Goal: Transaction & Acquisition: Purchase product/service

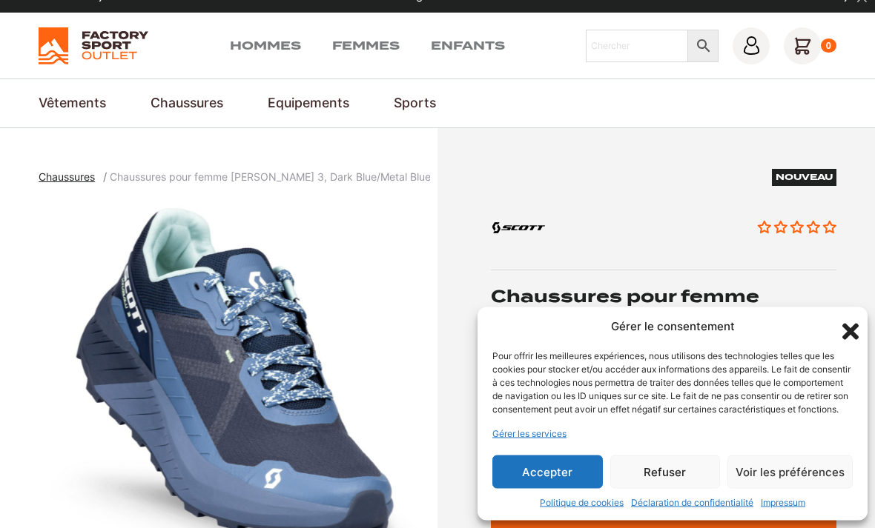
scroll to position [21, 0]
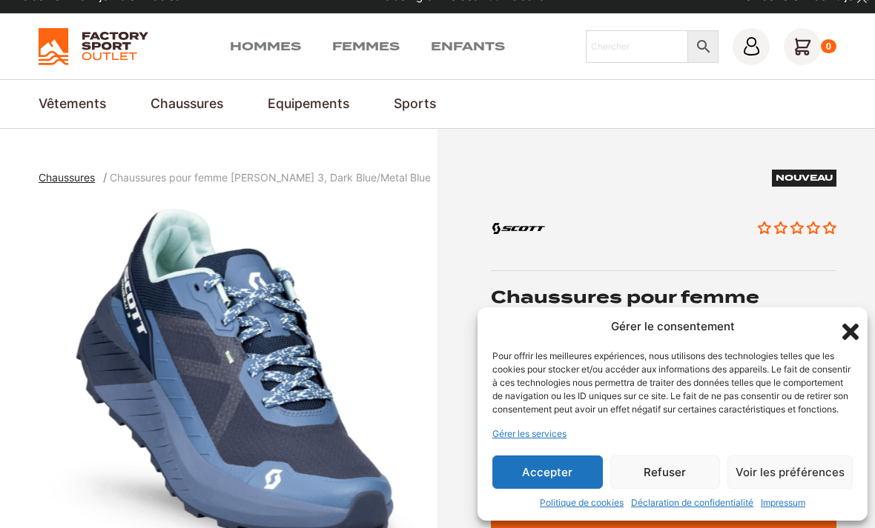
click at [552, 465] on button "Accepter" at bounding box center [547, 472] width 110 height 33
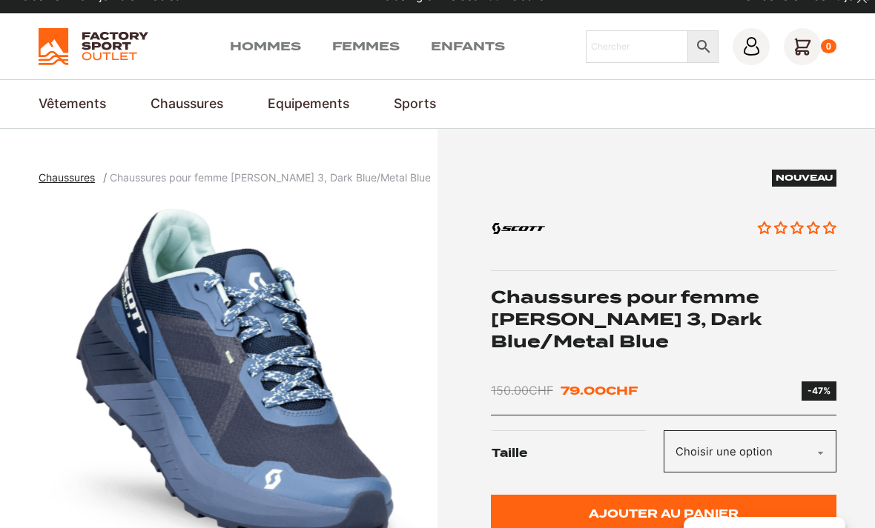
click at [0, 0] on link "Chaussures pour trail" at bounding box center [0, 0] width 0 height 0
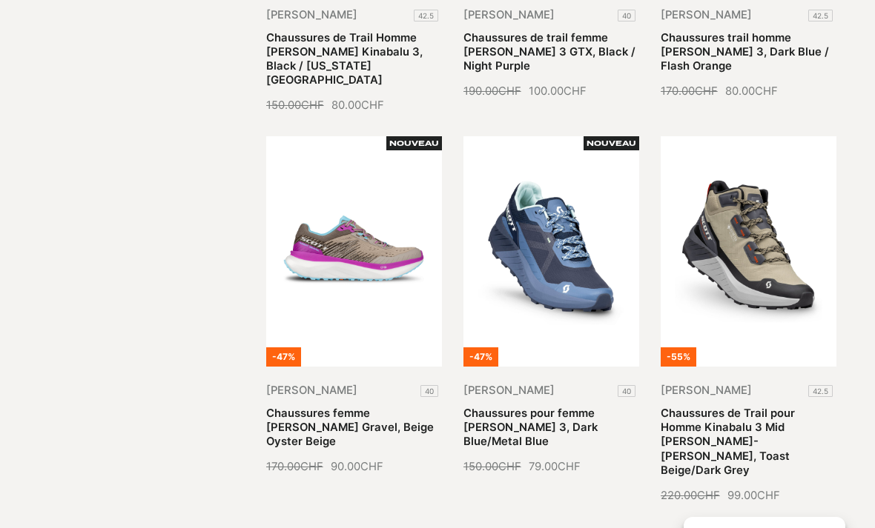
scroll to position [1414, 0]
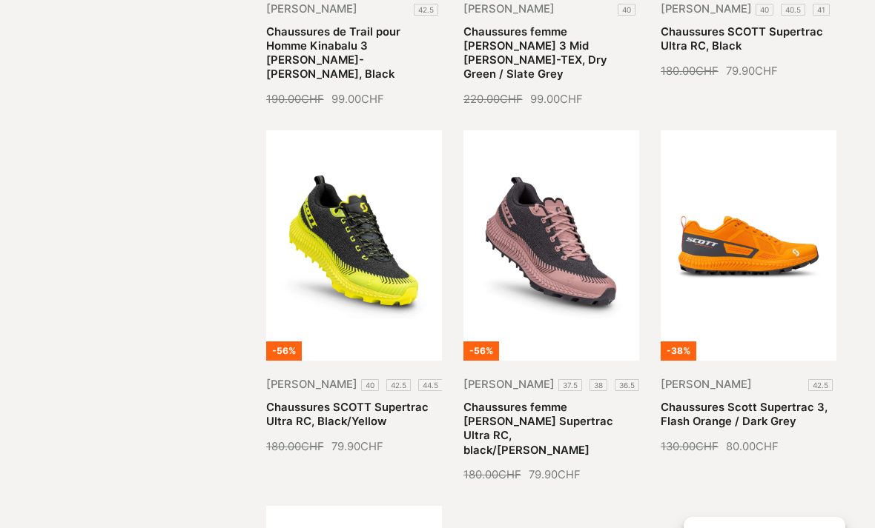
scroll to position [2570, 0]
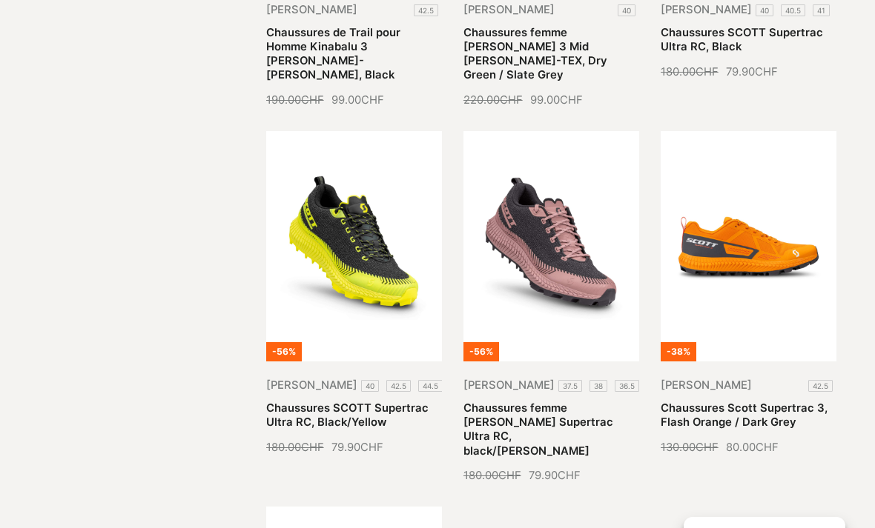
click at [304, 402] on link "Chaussures SCOTT Supertrac Ultra RC, Black/Yellow" at bounding box center [347, 415] width 162 height 27
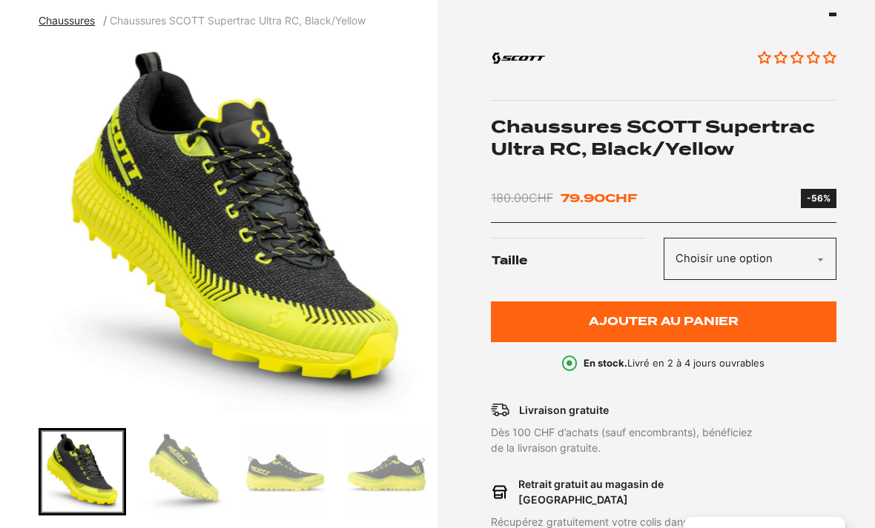
scroll to position [178, 0]
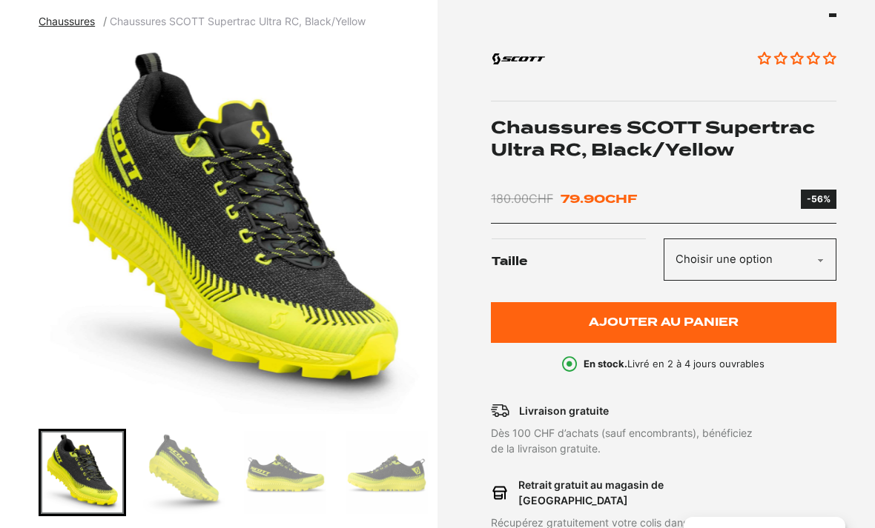
click at [177, 471] on img "Go to slide 2" at bounding box center [183, 472] width 83 height 83
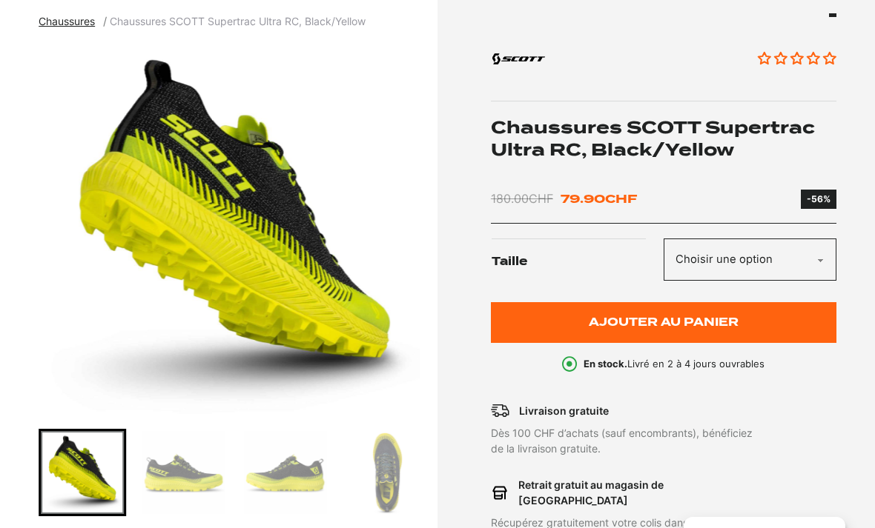
click at [180, 484] on img "Go to slide 3" at bounding box center [183, 472] width 83 height 83
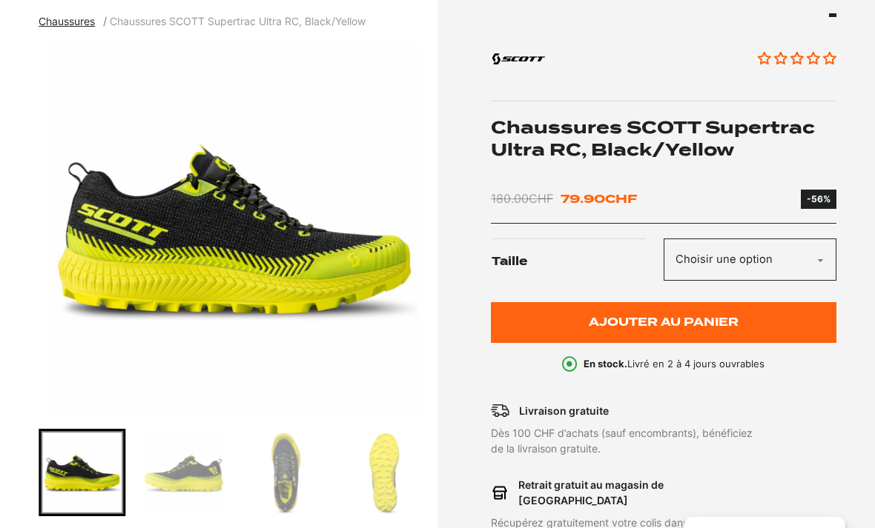
click at [197, 482] on img "Go to slide 4" at bounding box center [183, 472] width 83 height 83
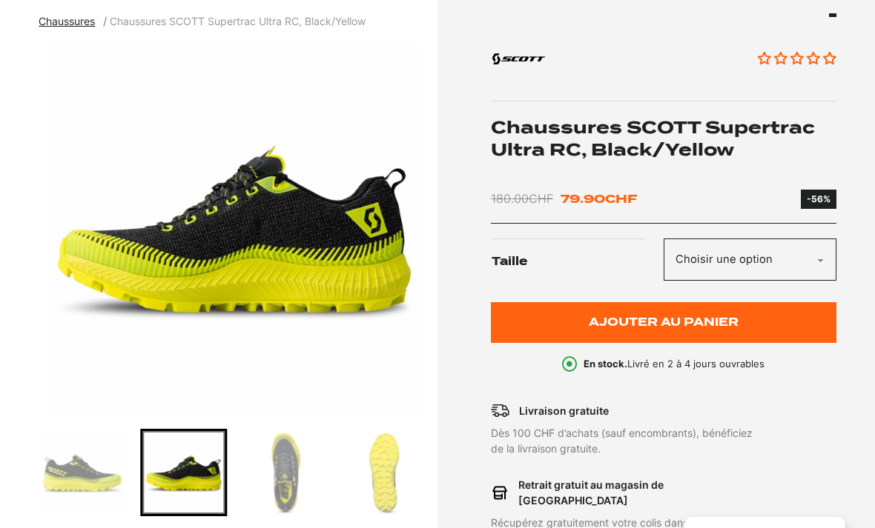
click at [282, 481] on img "Go to slide 5" at bounding box center [285, 472] width 83 height 83
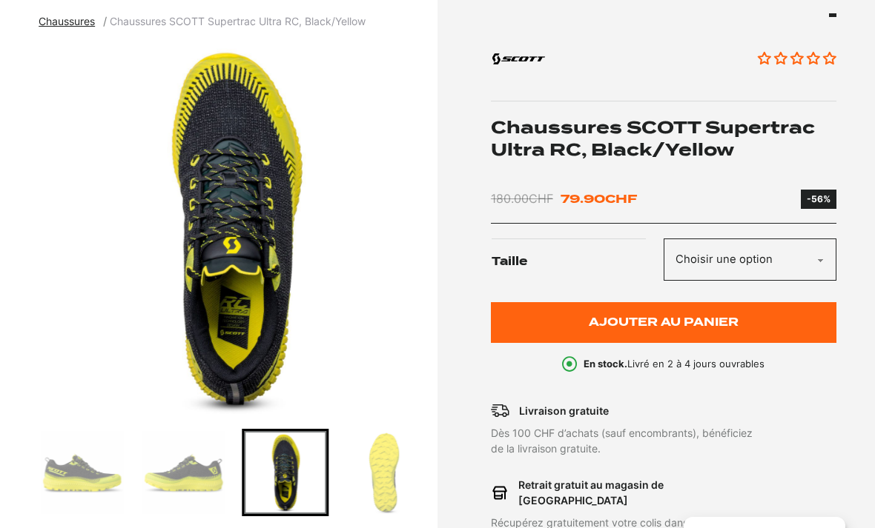
click at [371, 483] on img "Go to slide 6" at bounding box center [386, 472] width 83 height 83
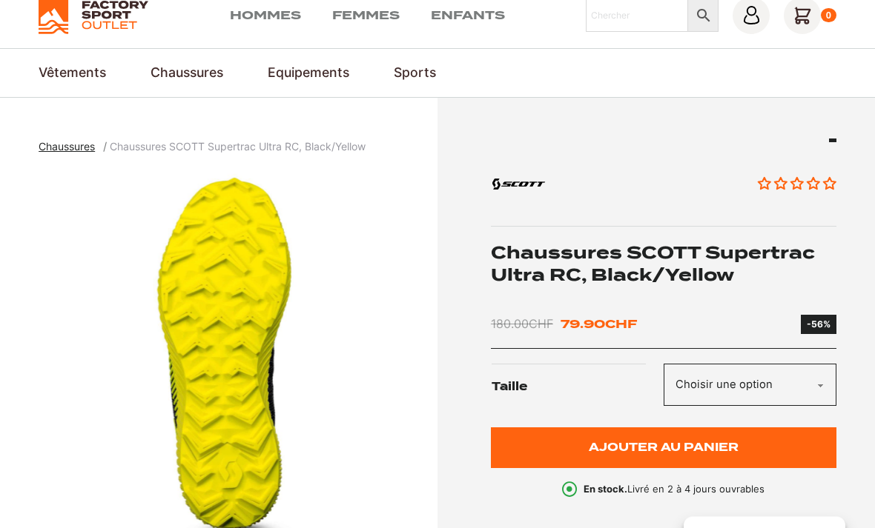
scroll to position [0, 0]
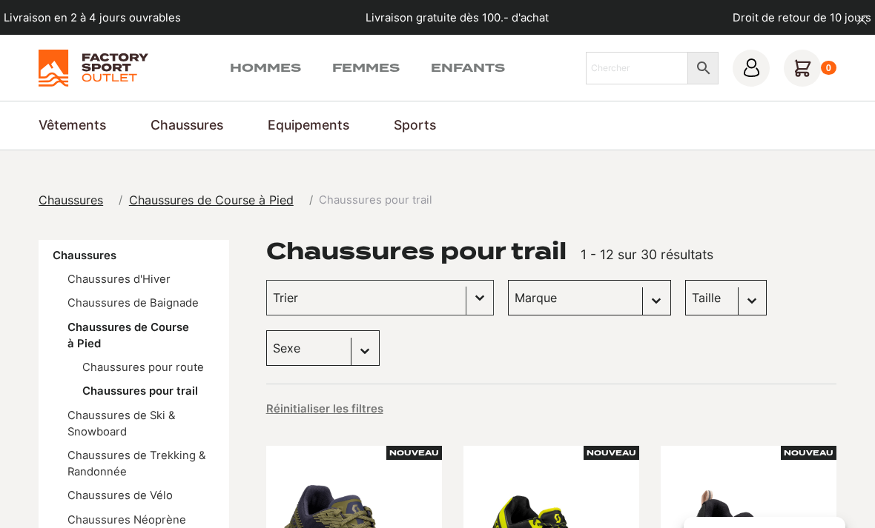
click at [105, 388] on link "Chaussures pour trail" at bounding box center [140, 391] width 116 height 13
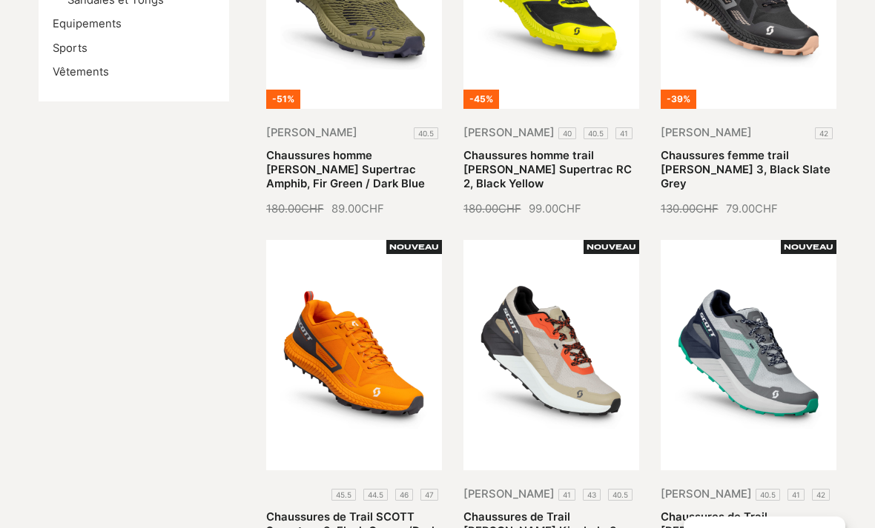
scroll to position [568, 0]
click at [327, 511] on link "Chaussures de Trail SCOTT Supertrac 3, Flash Orange/Dark Grey" at bounding box center [351, 532] width 171 height 42
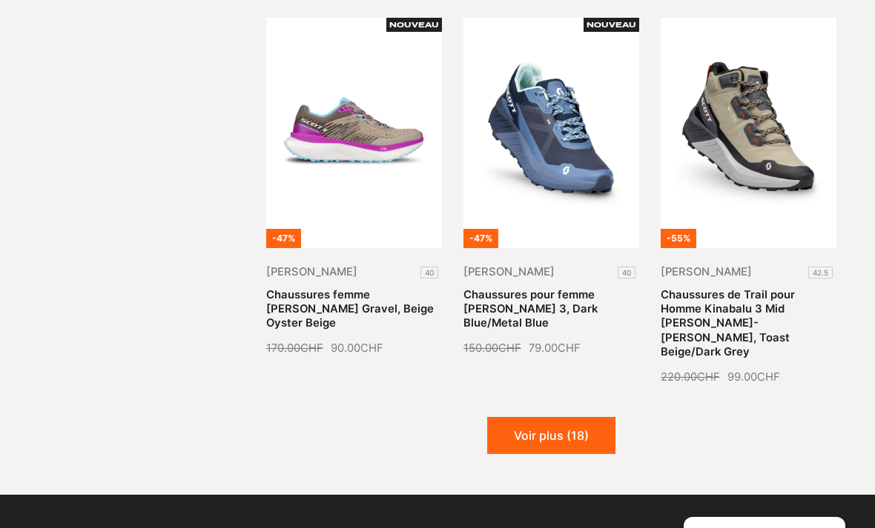
scroll to position [1559, 0]
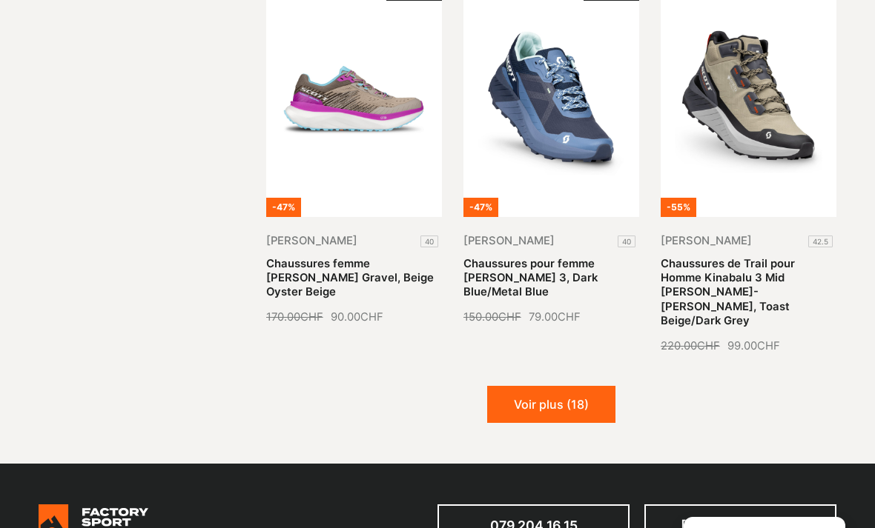
click at [502, 386] on button "Voir plus (18)" at bounding box center [551, 404] width 128 height 37
click at [525, 386] on button "Chargement..." at bounding box center [550, 404] width 135 height 37
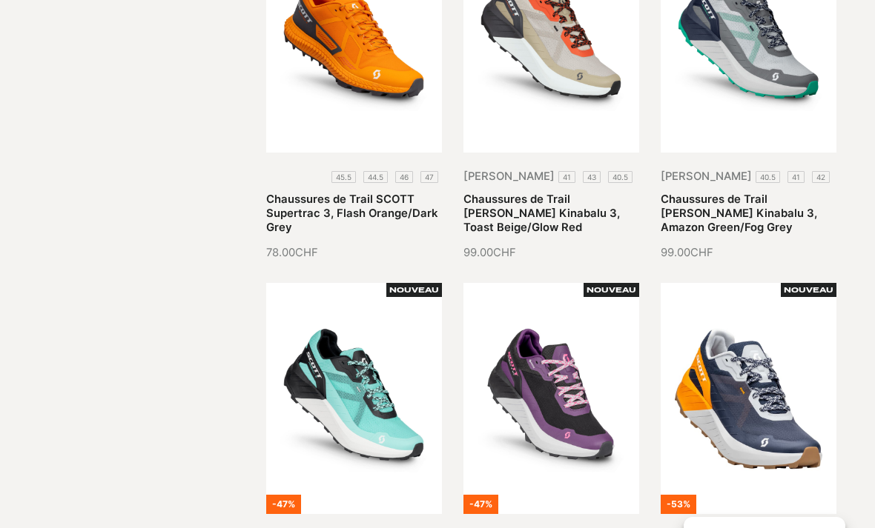
scroll to position [836, 0]
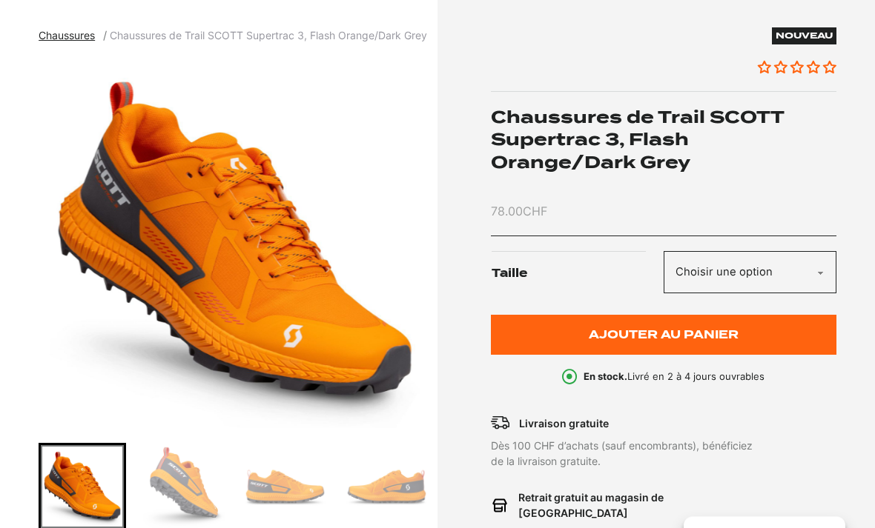
scroll to position [165, 0]
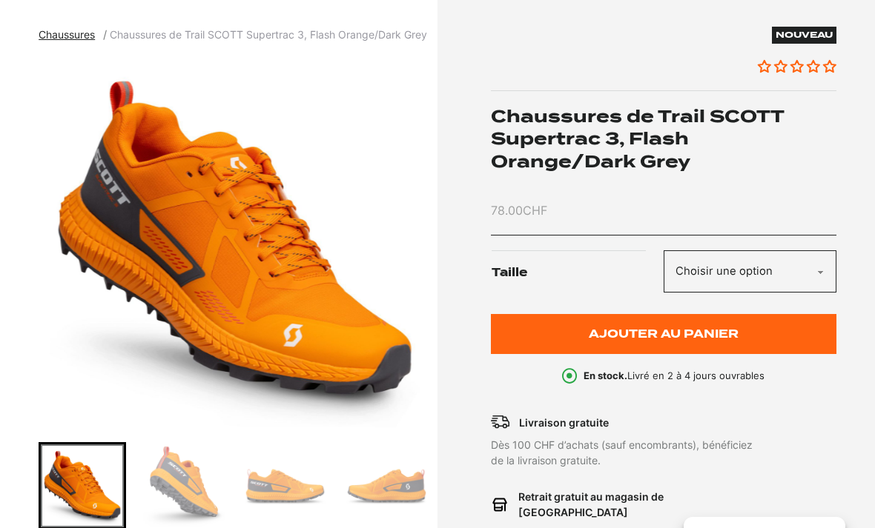
click at [176, 490] on img "Go to slide 2" at bounding box center [183, 486] width 83 height 83
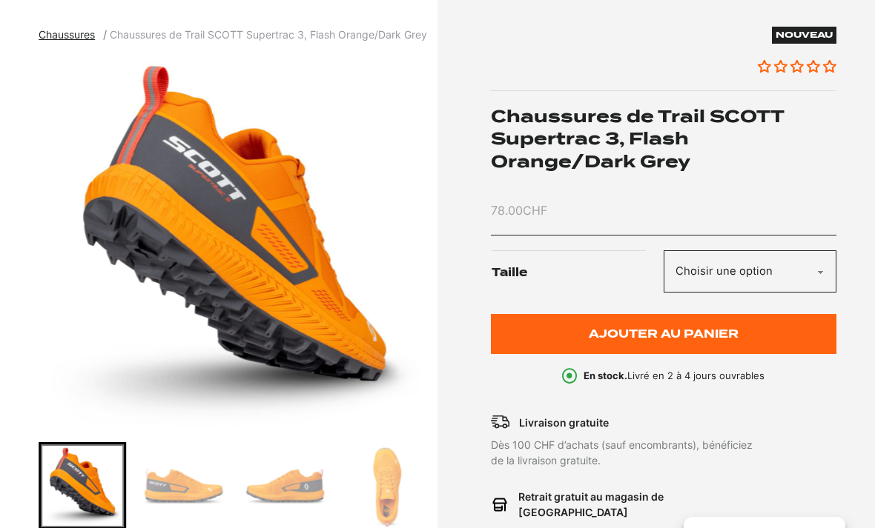
click at [276, 491] on img "Go to slide 4" at bounding box center [285, 486] width 83 height 83
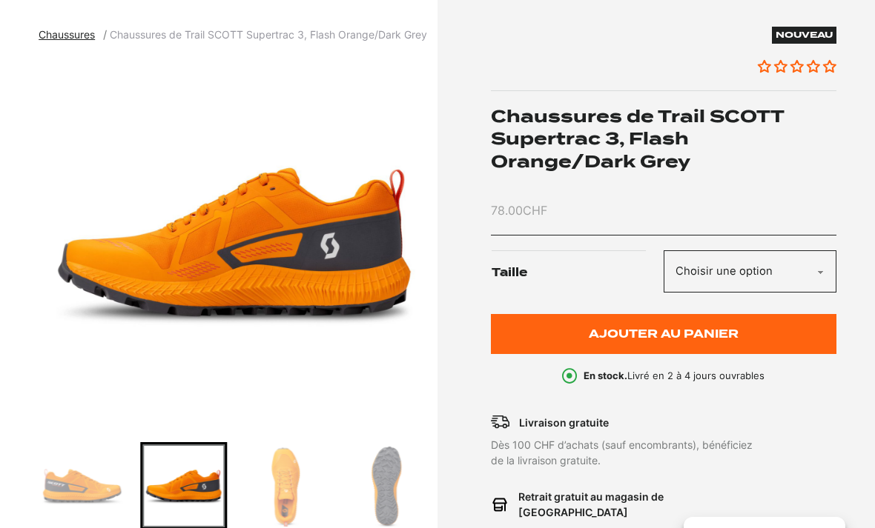
click at [379, 482] on img "Go to slide 6" at bounding box center [386, 486] width 83 height 83
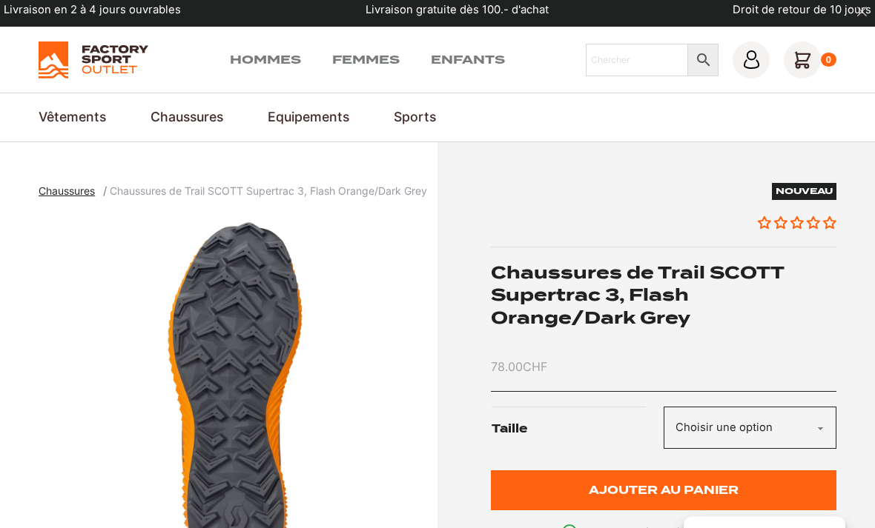
scroll to position [0, 0]
